Goal: Check status: Check status

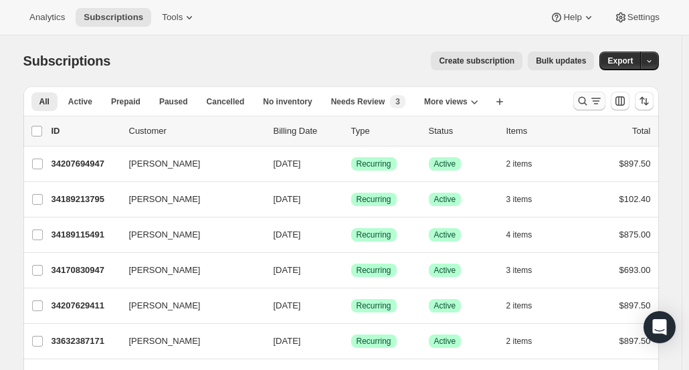
click at [587, 101] on icon "Search and filter results" at bounding box center [582, 101] width 9 height 9
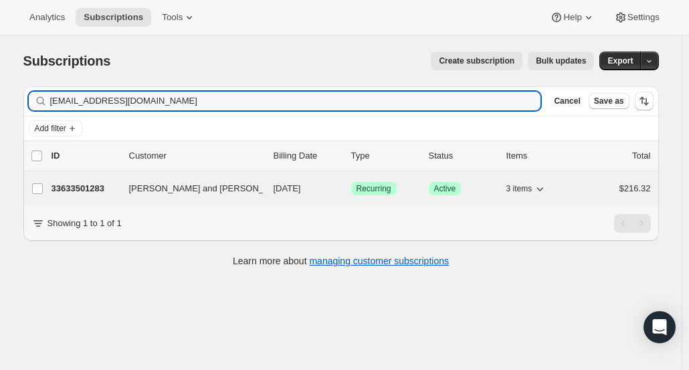
type input "[EMAIL_ADDRESS][DOMAIN_NAME]"
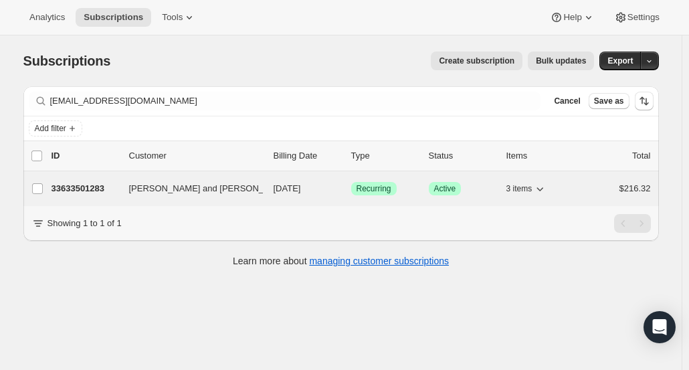
click at [99, 189] on p "33633501283" at bounding box center [85, 188] width 67 height 13
